Goal: Task Accomplishment & Management: Use online tool/utility

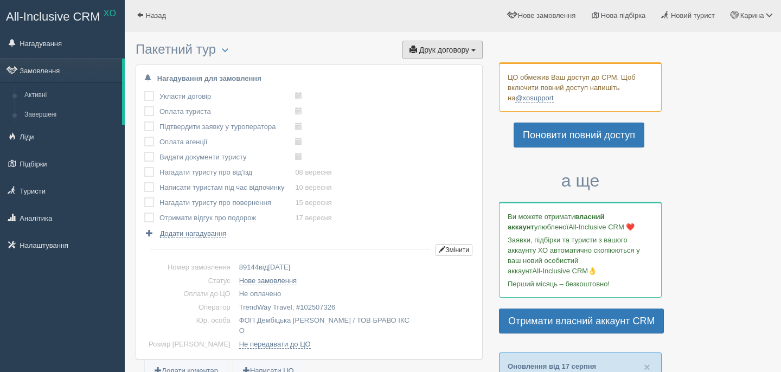
click at [478, 55] on button "Друк договору Друк" at bounding box center [443, 50] width 80 height 18
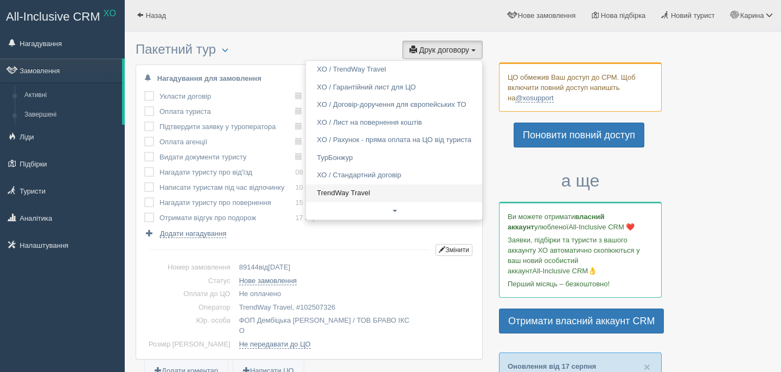
click at [361, 191] on link "TrendWay Travel" at bounding box center [394, 194] width 176 height 18
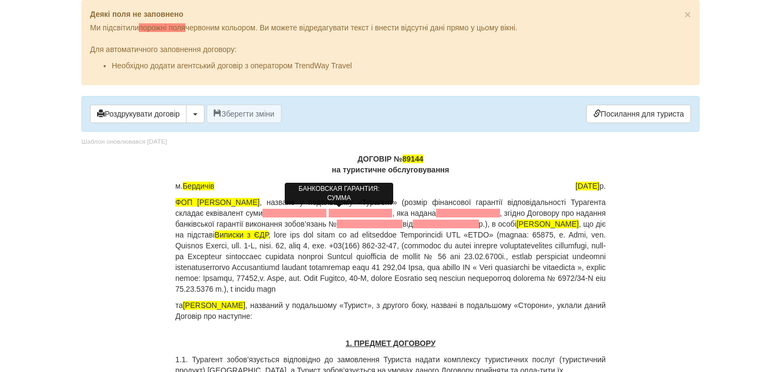
click at [321, 211] on span at bounding box center [295, 213] width 64 height 9
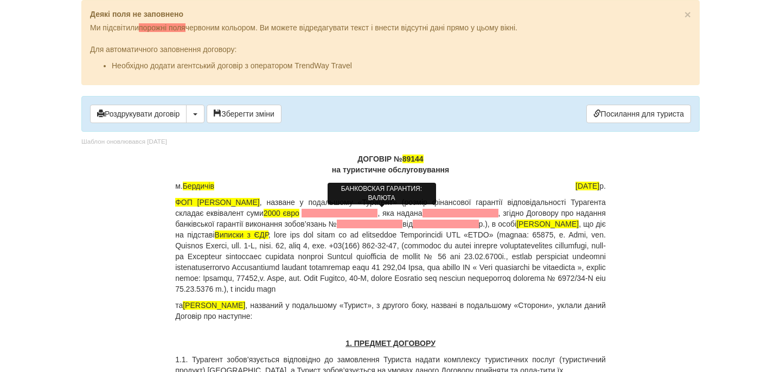
click at [359, 214] on span at bounding box center [340, 213] width 76 height 9
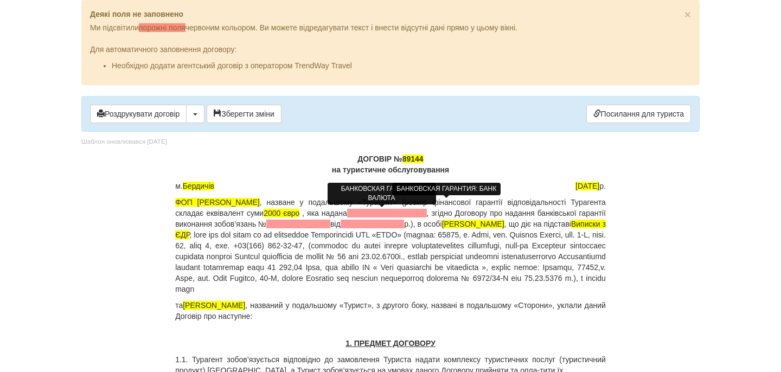
click at [427, 213] on span at bounding box center [387, 213] width 80 height 9
click at [422, 210] on span "АТ КБ ПРиватБанк" at bounding box center [387, 213] width 69 height 9
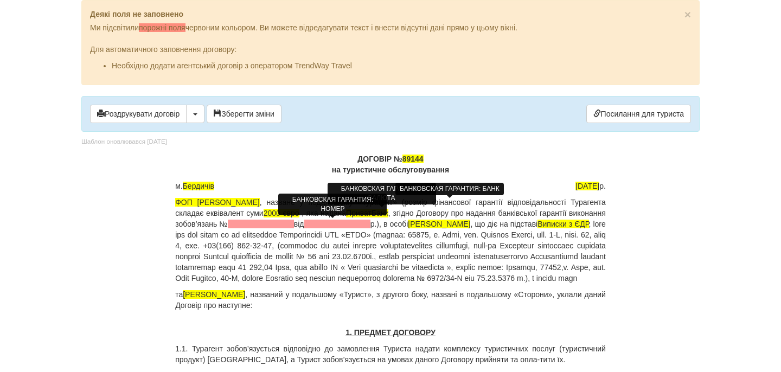
click at [294, 224] on span at bounding box center [261, 224] width 66 height 9
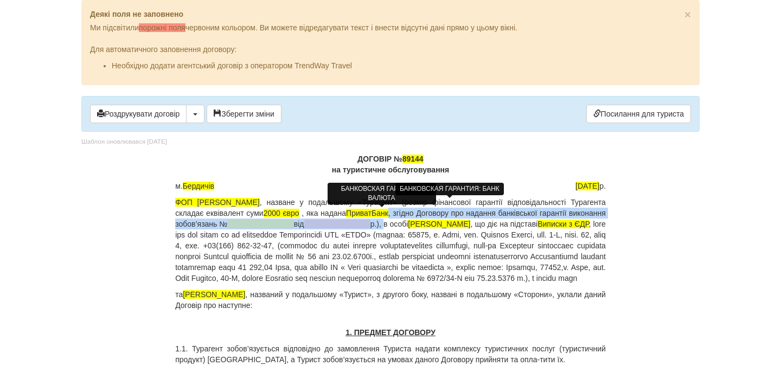
drag, startPoint x: 447, startPoint y: 216, endPoint x: 457, endPoint y: 224, distance: 12.8
click at [457, 224] on p "ФОП Дембіцька Карина Сергіївна , назване у подальшому «Турагент» (розмір фінанс…" at bounding box center [390, 240] width 431 height 87
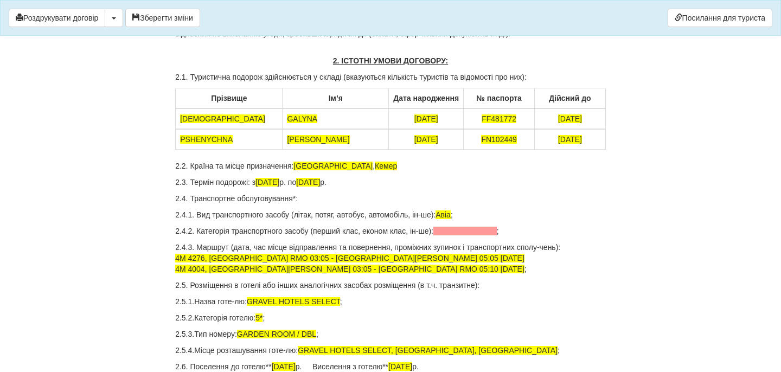
scroll to position [342, 0]
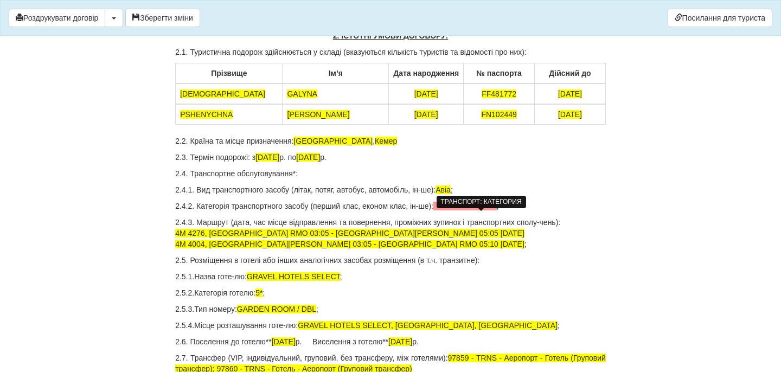
click at [459, 211] on span at bounding box center [465, 206] width 63 height 9
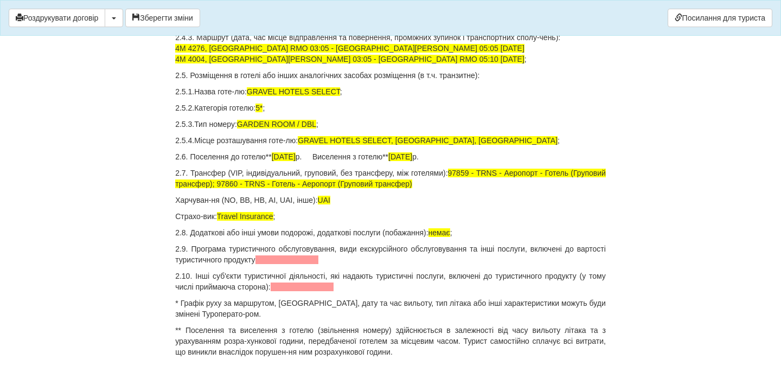
scroll to position [526, 0]
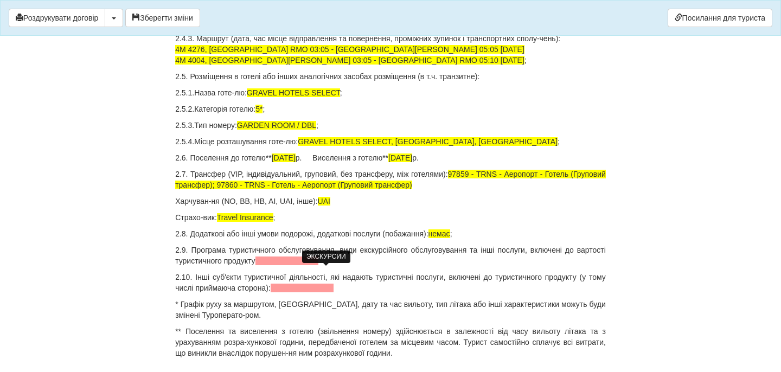
click at [319, 265] on span at bounding box center [287, 261] width 63 height 9
click at [334, 293] on span at bounding box center [302, 288] width 63 height 9
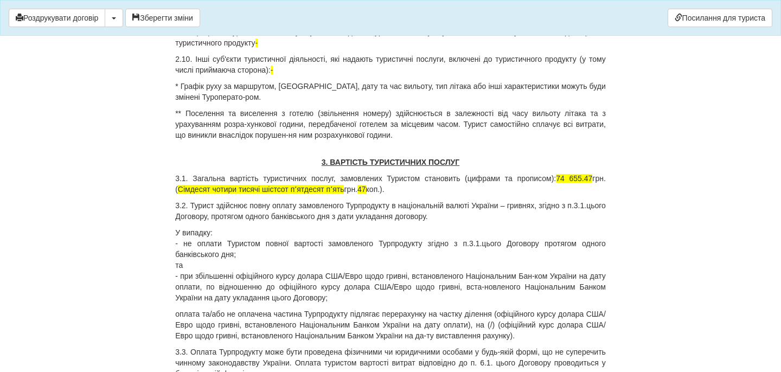
scroll to position [749, 0]
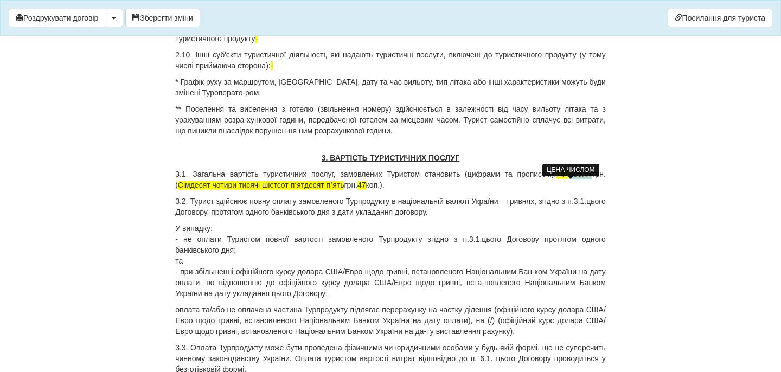
drag, startPoint x: 564, startPoint y: 185, endPoint x: 589, endPoint y: 185, distance: 24.4
click at [589, 185] on p "3.1. Загальна вартість туристичних послуг, замовлених Туристом становить (цифра…" at bounding box center [390, 180] width 431 height 22
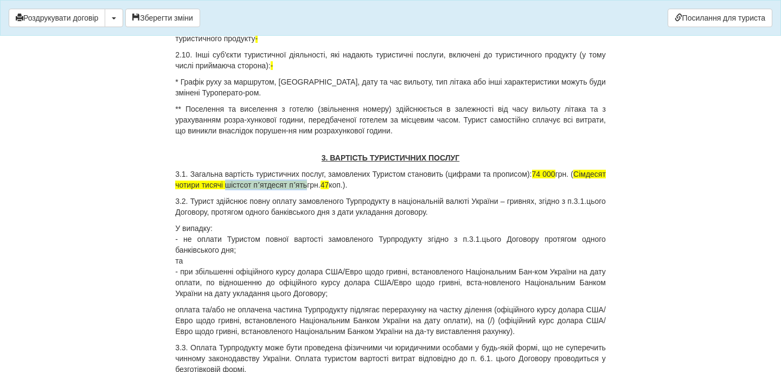
drag, startPoint x: 267, startPoint y: 196, endPoint x: 351, endPoint y: 195, distance: 83.6
click at [351, 190] on p "3.1. Загальна вартість туристичних послуг, замовлених Туристом становить (цифра…" at bounding box center [390, 180] width 431 height 22
click at [245, 189] on span "47" at bounding box center [240, 185] width 9 height 9
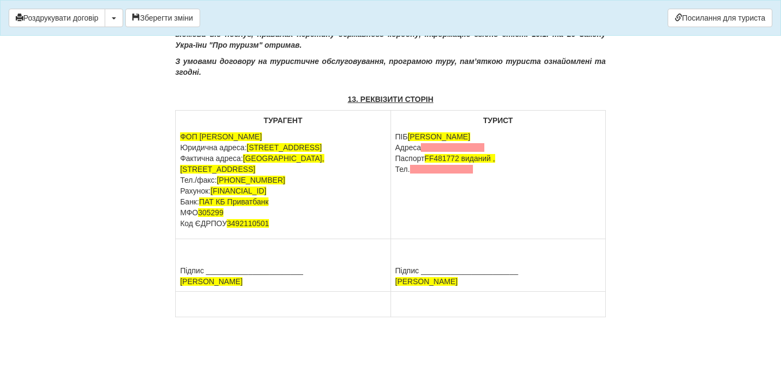
scroll to position [5209, 0]
drag, startPoint x: 465, startPoint y: 160, endPoint x: 481, endPoint y: 169, distance: 19.2
click at [482, 169] on p "ПІБ ZAKHARCHUK GALYNA Адреса Паспорт FF481772 виданий , Тел." at bounding box center [499, 152] width 206 height 43
drag, startPoint x: 487, startPoint y: 149, endPoint x: 396, endPoint y: 149, distance: 91.2
click at [396, 149] on p "ПІБ ZAKHARCHUK GALYNA Адреса Паспорт FF481772" at bounding box center [499, 147] width 206 height 33
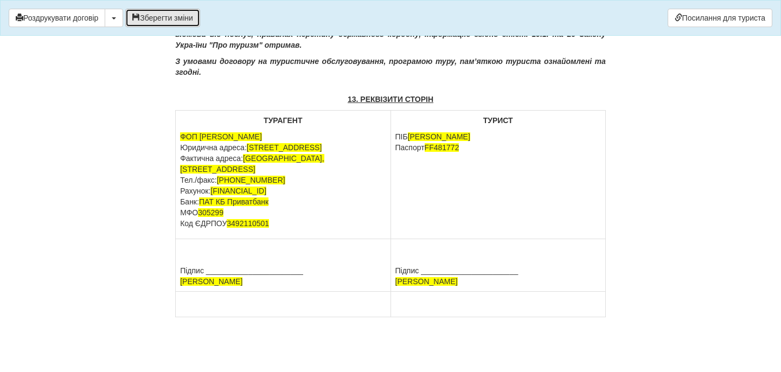
click at [185, 19] on button "Зберегти зміни" at bounding box center [162, 18] width 75 height 18
